Goal: Information Seeking & Learning: Learn about a topic

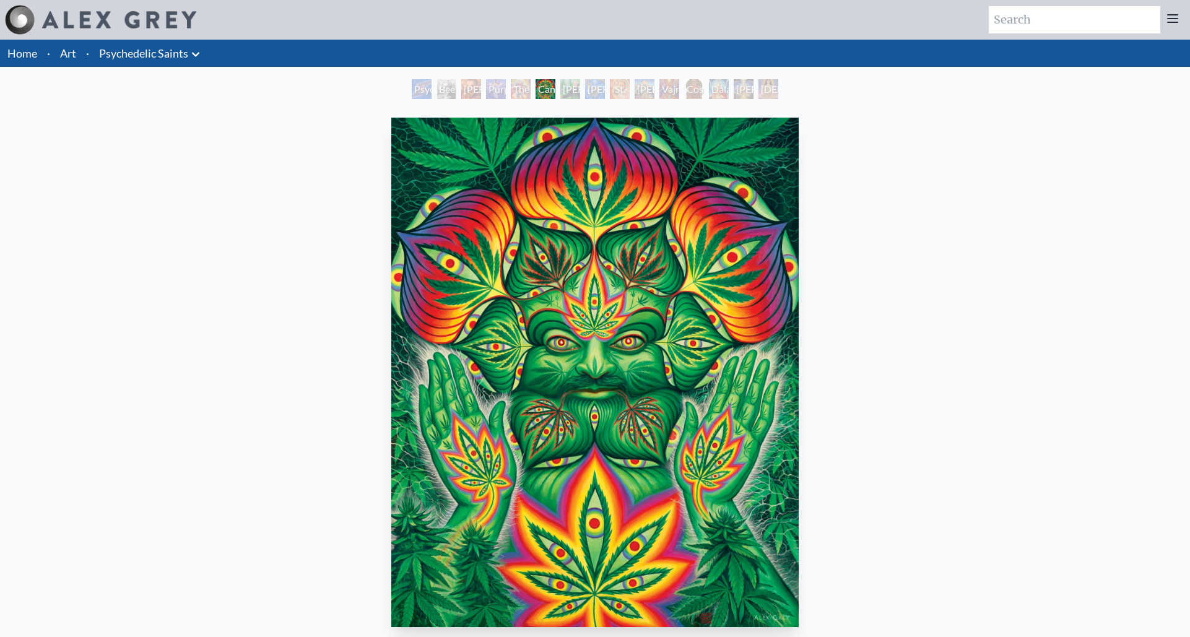
click at [523, 90] on div "The Shulgins and their Alchemical Angels" at bounding box center [521, 89] width 20 height 20
